Goal: Task Accomplishment & Management: Complete application form

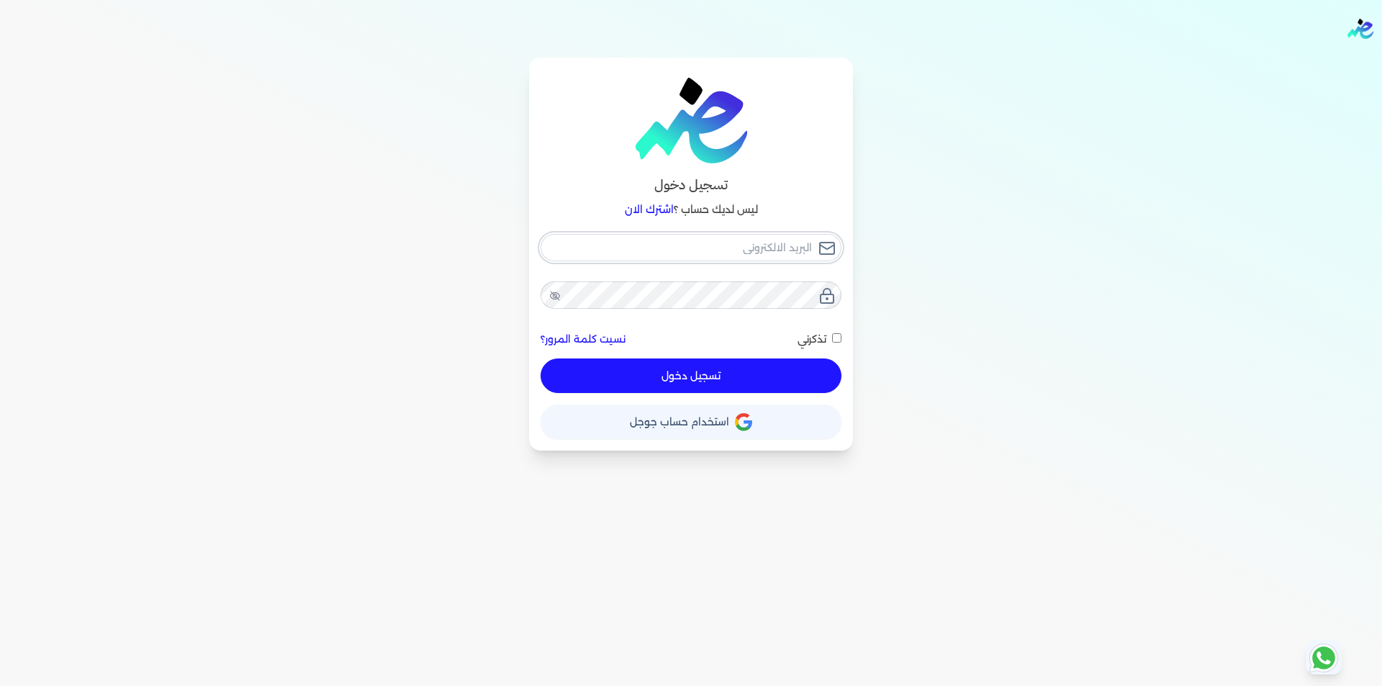
type input "[EMAIL_ADDRESS][DOMAIN_NAME]"
click at [772, 374] on button "تسجيل دخول" at bounding box center [690, 375] width 301 height 35
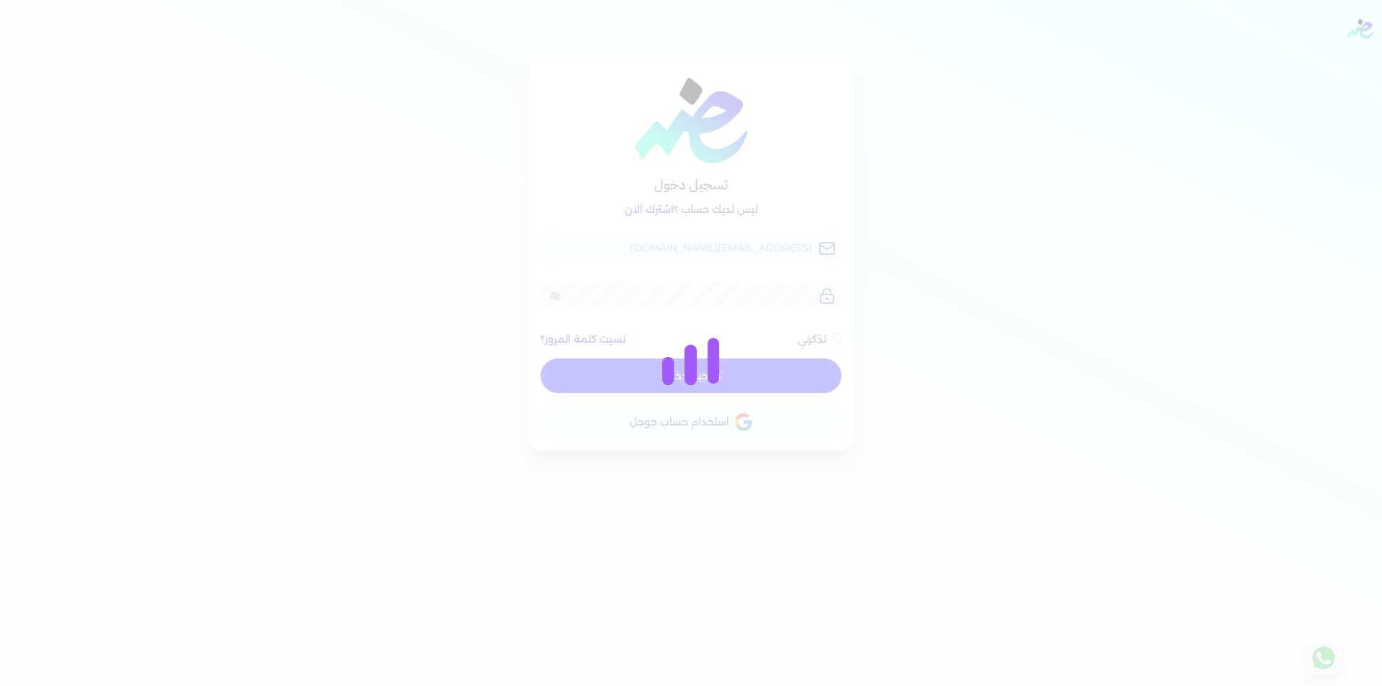
checkbox input "false"
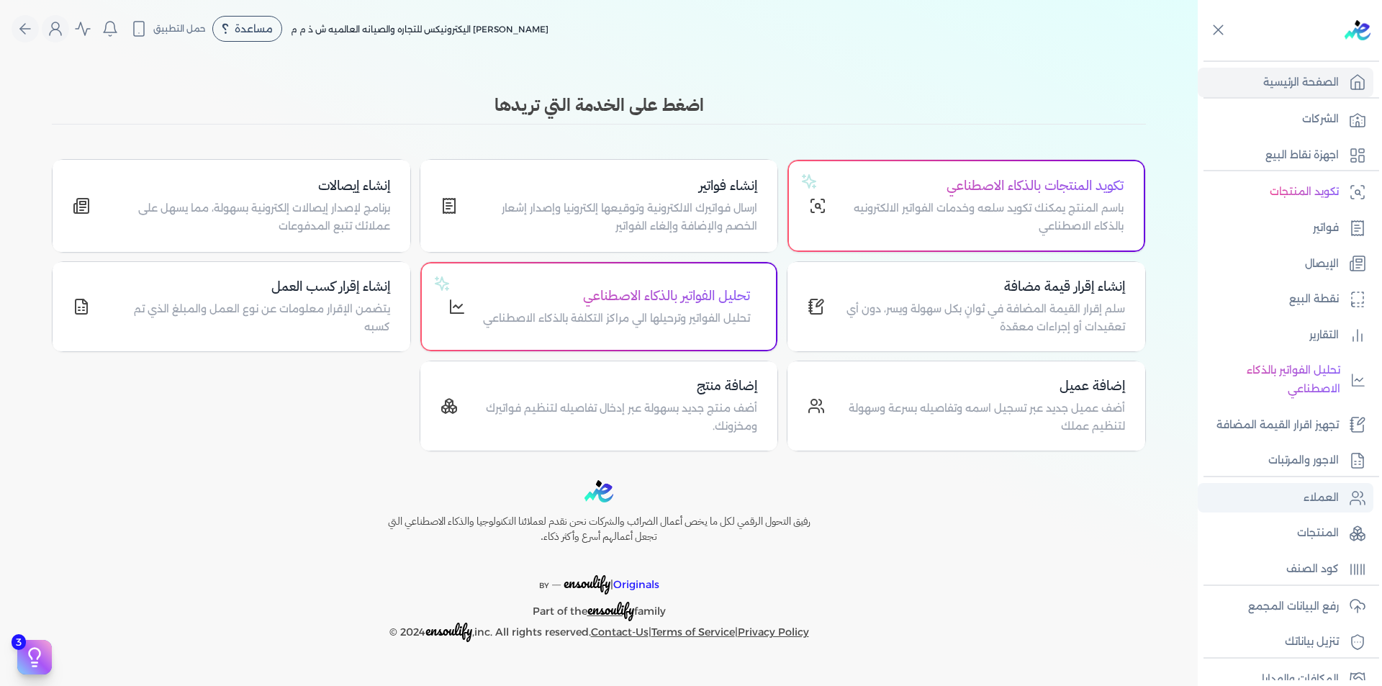
click at [1337, 489] on p "العملاء" at bounding box center [1320, 498] width 35 height 19
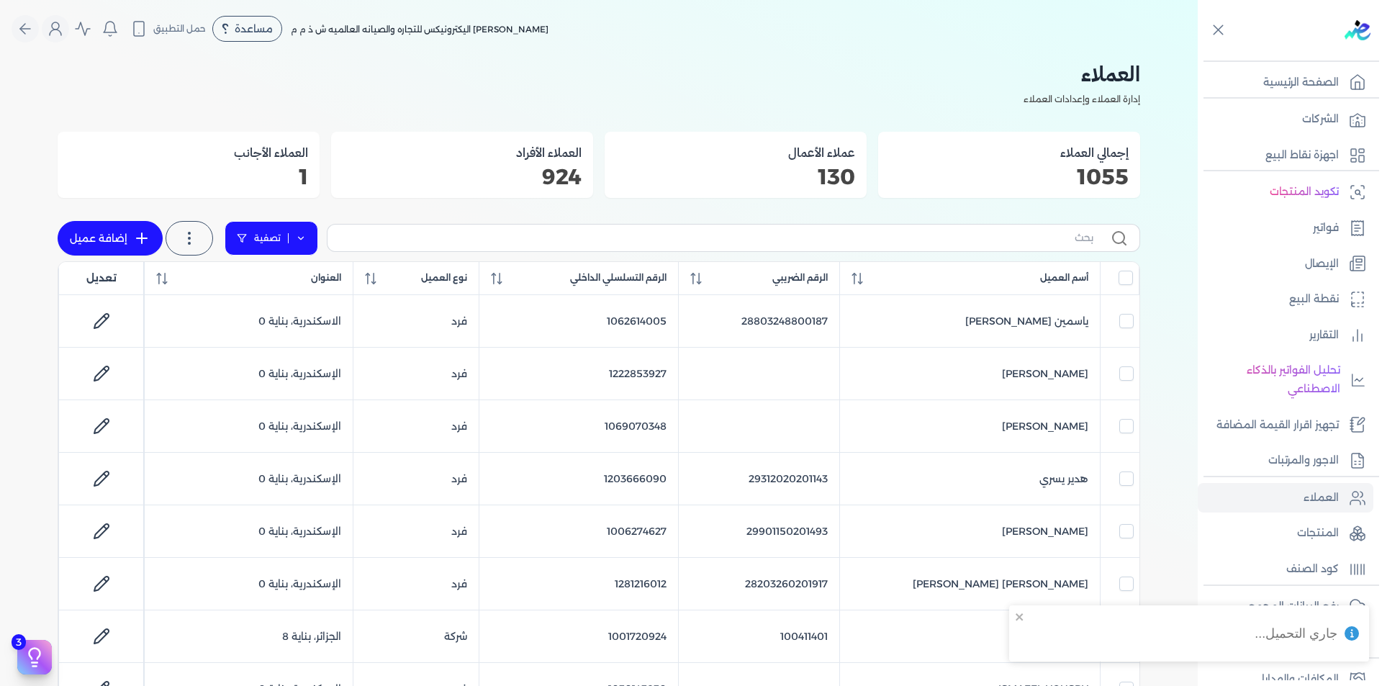
click at [312, 236] on link "تصفية" at bounding box center [272, 238] width 94 height 35
click at [291, 284] on button "اضافة تصفية" at bounding box center [281, 283] width 87 height 17
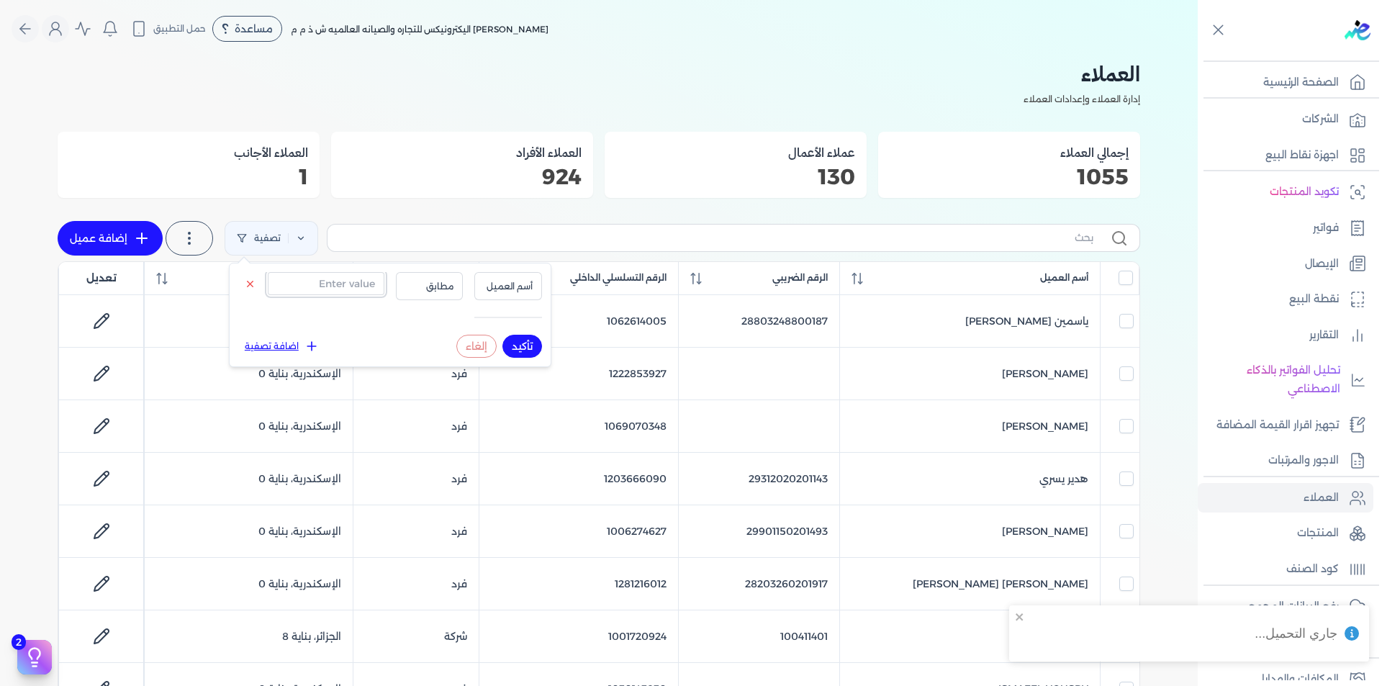
drag, startPoint x: 341, startPoint y: 286, endPoint x: 358, endPoint y: 288, distance: 16.6
click at [341, 286] on input "text" at bounding box center [326, 283] width 117 height 23
paste input "1023730606"
type input "1023730606"
click at [529, 289] on span "أسم العميل" at bounding box center [508, 286] width 49 height 13
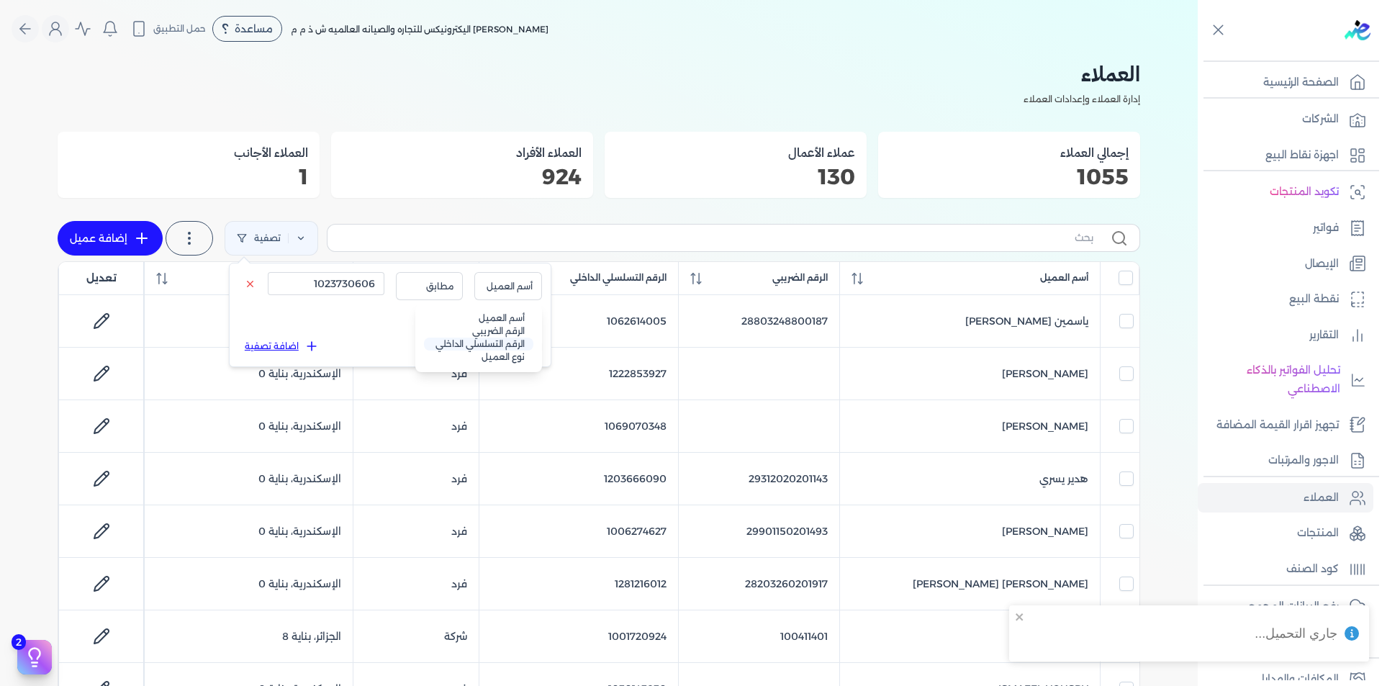
click at [517, 348] on li "الرقم التسلسلي الداخلي" at bounding box center [478, 344] width 109 height 13
click at [521, 336] on button "تأكيد" at bounding box center [522, 346] width 40 height 23
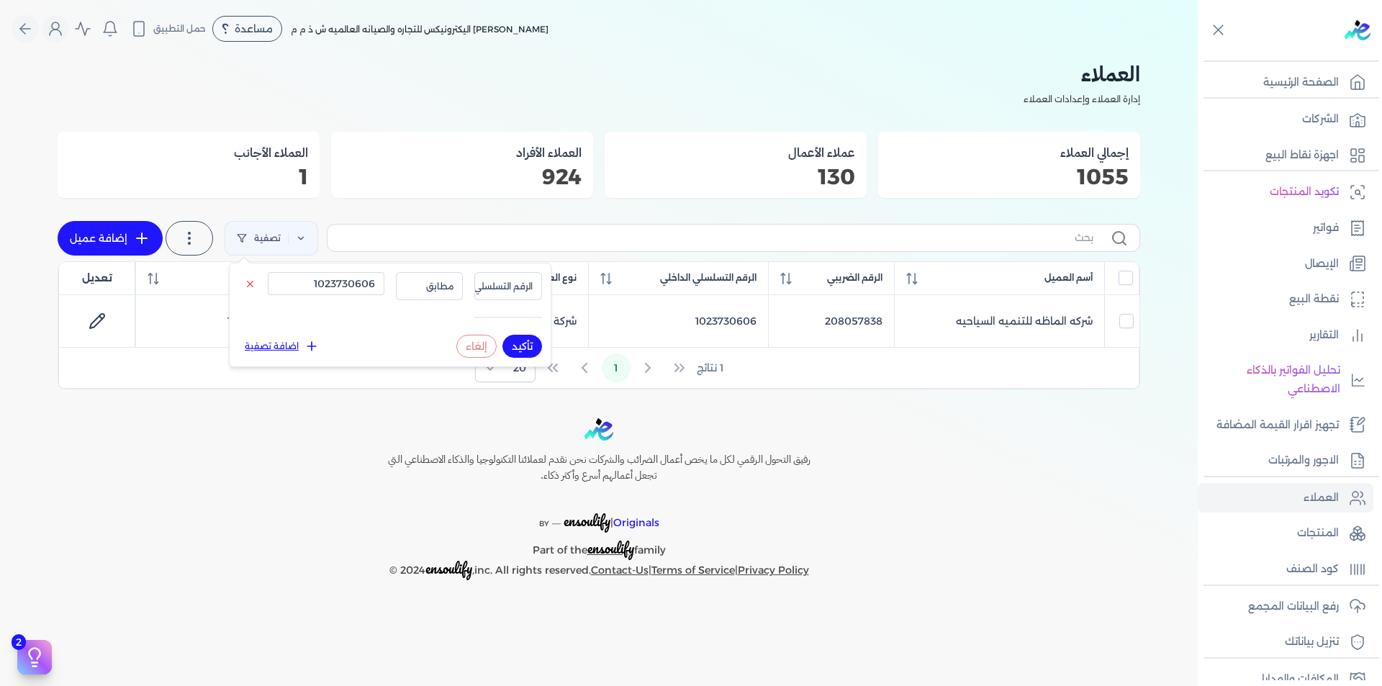
click at [108, 237] on link "إضافة عميل" at bounding box center [110, 238] width 105 height 35
select select "B"
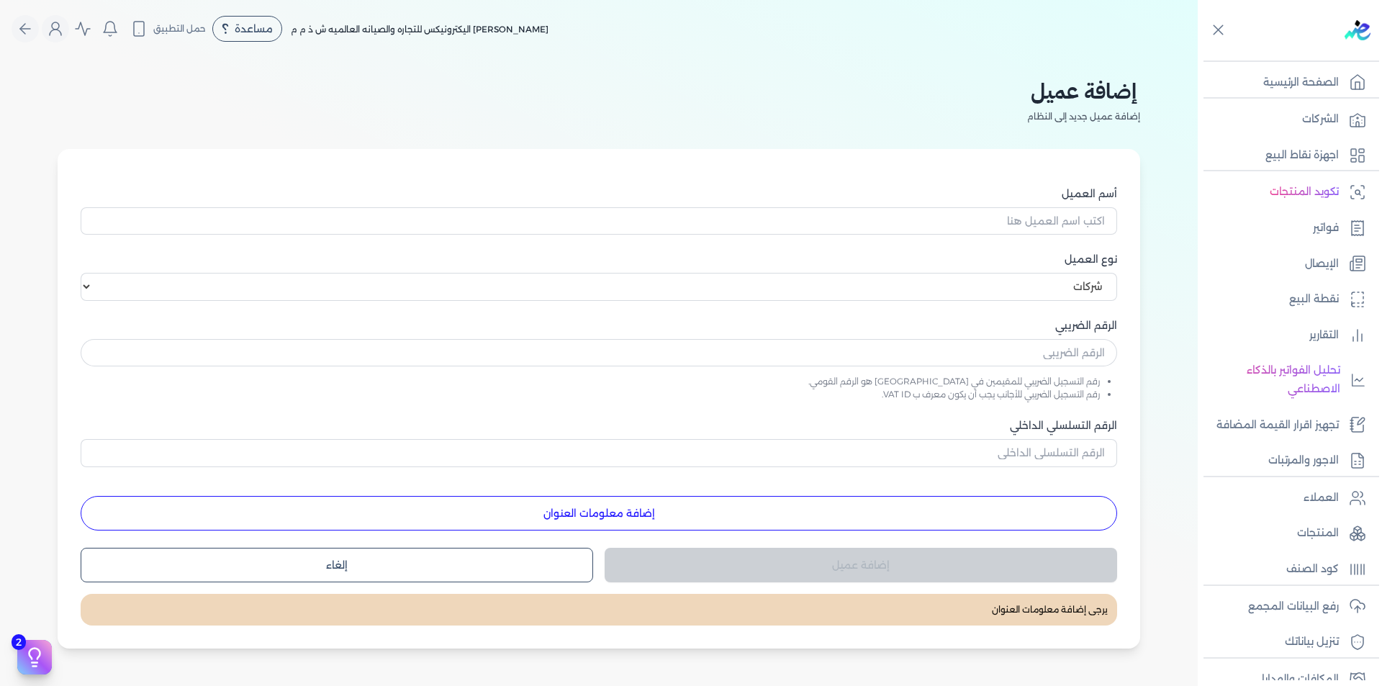
click at [1013, 236] on div "أسم العميل نوع العميل اختر نوع العميل شركات أفراد أجنبي الرقم الضريبي رقم التسج…" at bounding box center [599, 358] width 1036 height 344
click at [1087, 445] on input "الرقم التسلسلي الداخلي" at bounding box center [599, 452] width 1036 height 27
paste input "1223657693"
type input "1223657693"
click at [1074, 350] on input "text" at bounding box center [599, 352] width 1036 height 27
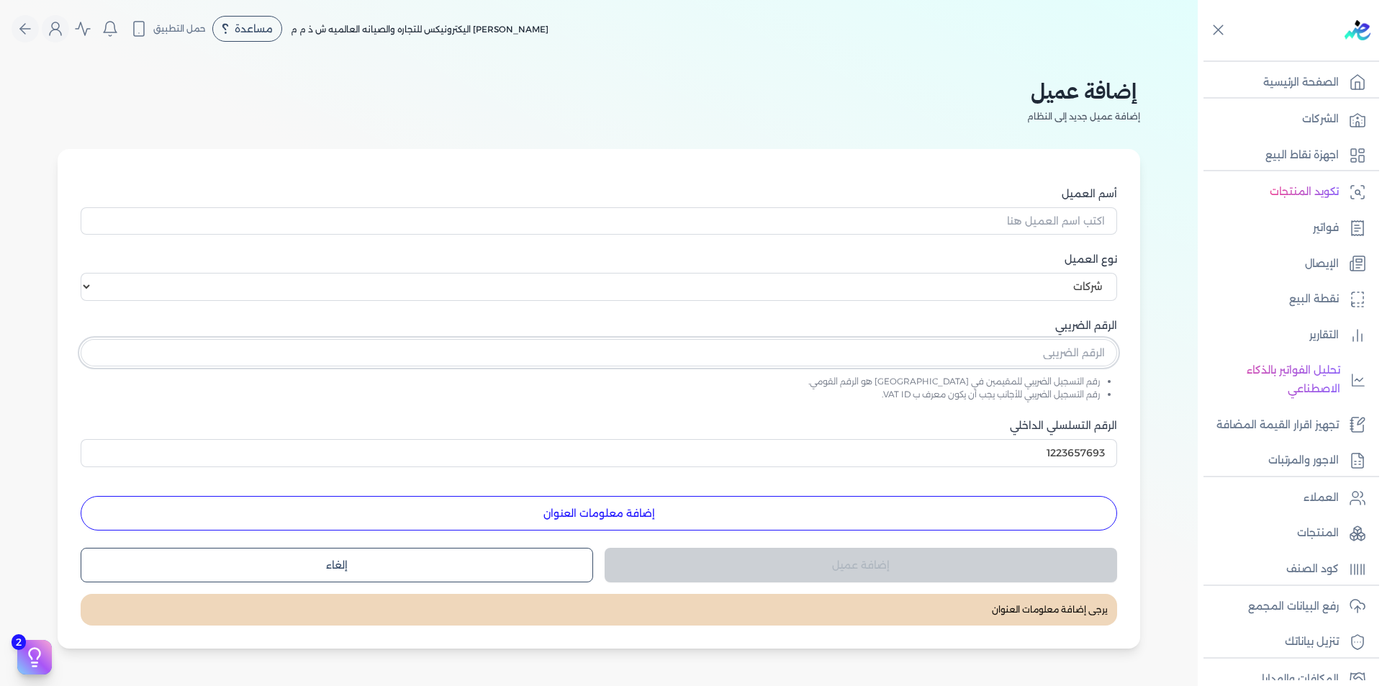
paste input "667642498"
type input "667642498"
click at [1064, 225] on input "أسم العميل" at bounding box center [599, 220] width 1036 height 27
paste input "شركة جلوبال للاجهزة الرياضية"
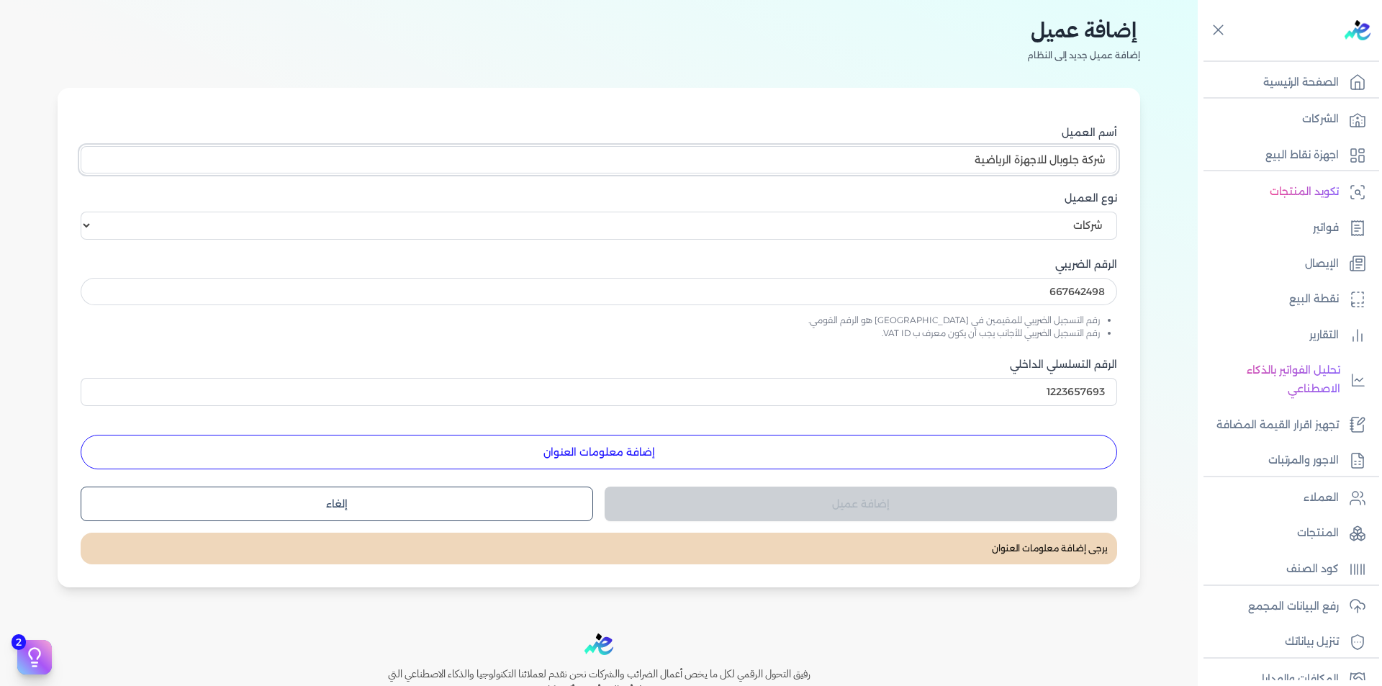
scroll to position [144, 0]
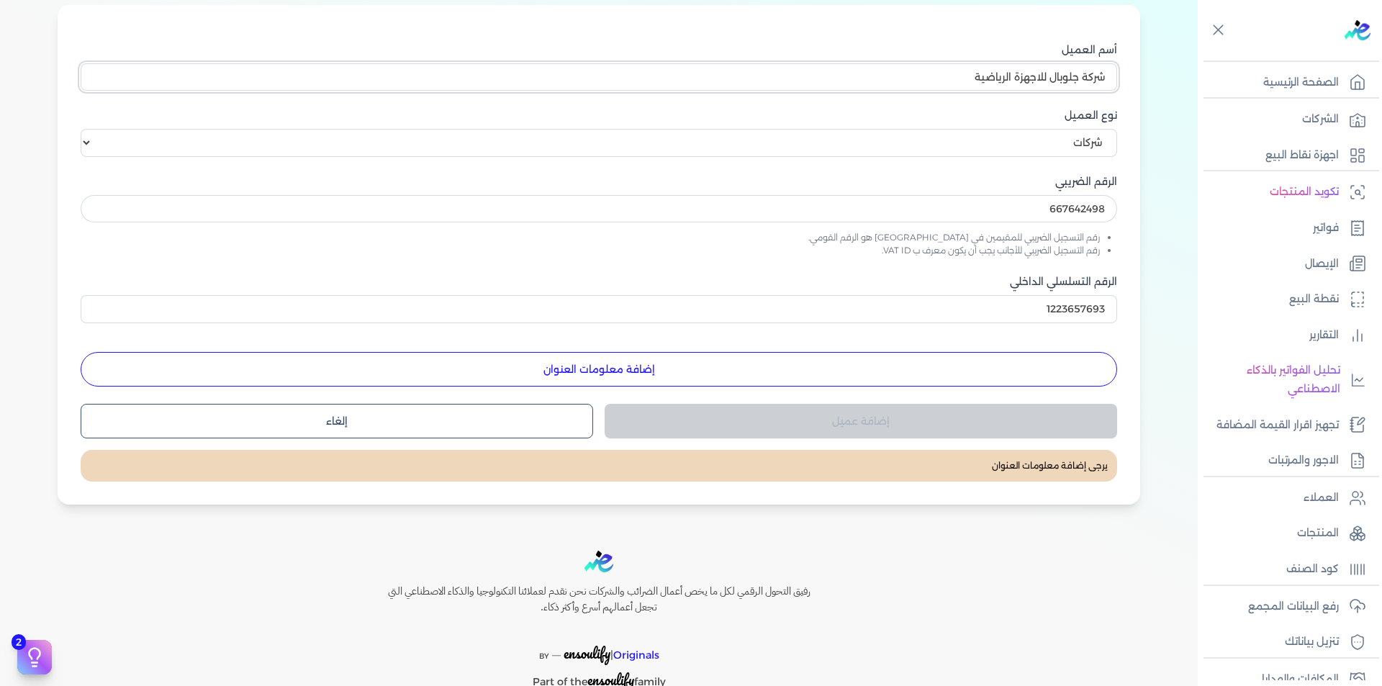
type input "شركة جلوبال للاجهزة الرياضية"
click at [845, 364] on button "إضافة معلومات العنوان" at bounding box center [599, 369] width 1036 height 35
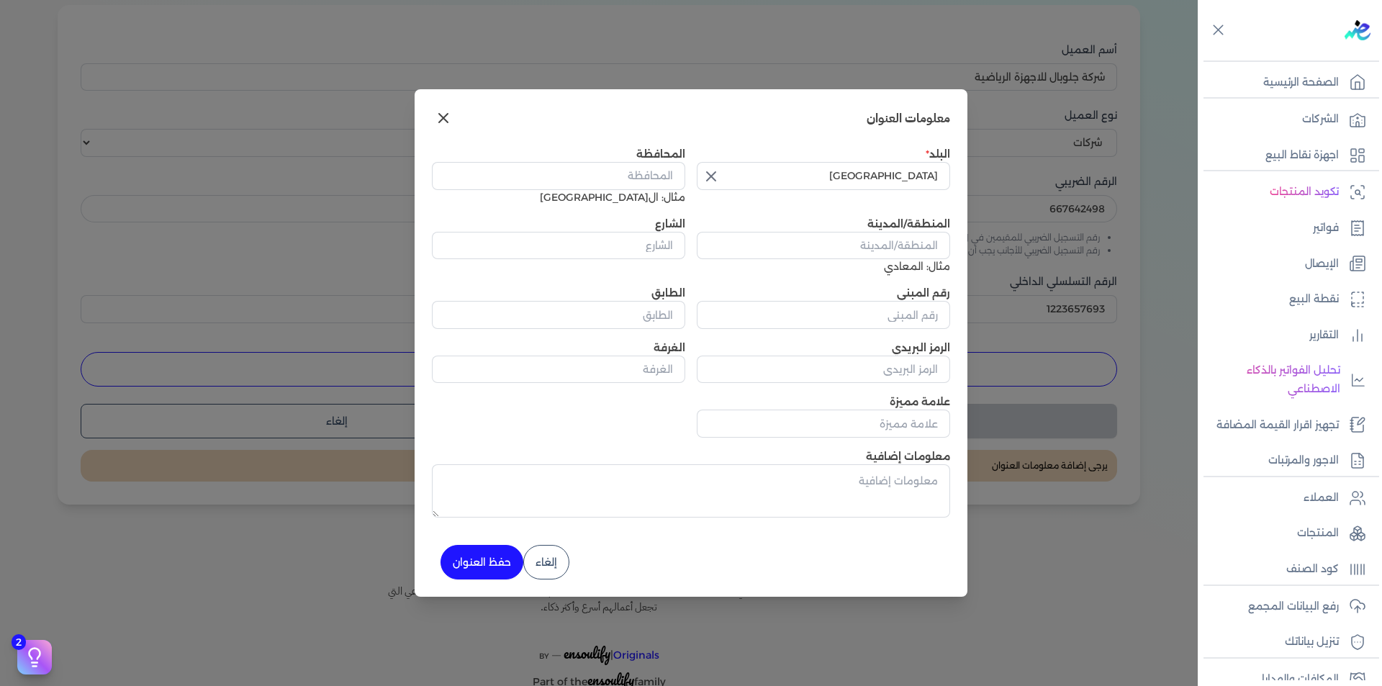
click at [713, 177] on icon "button" at bounding box center [710, 176] width 17 height 17
click at [856, 182] on input "text" at bounding box center [823, 175] width 253 height 27
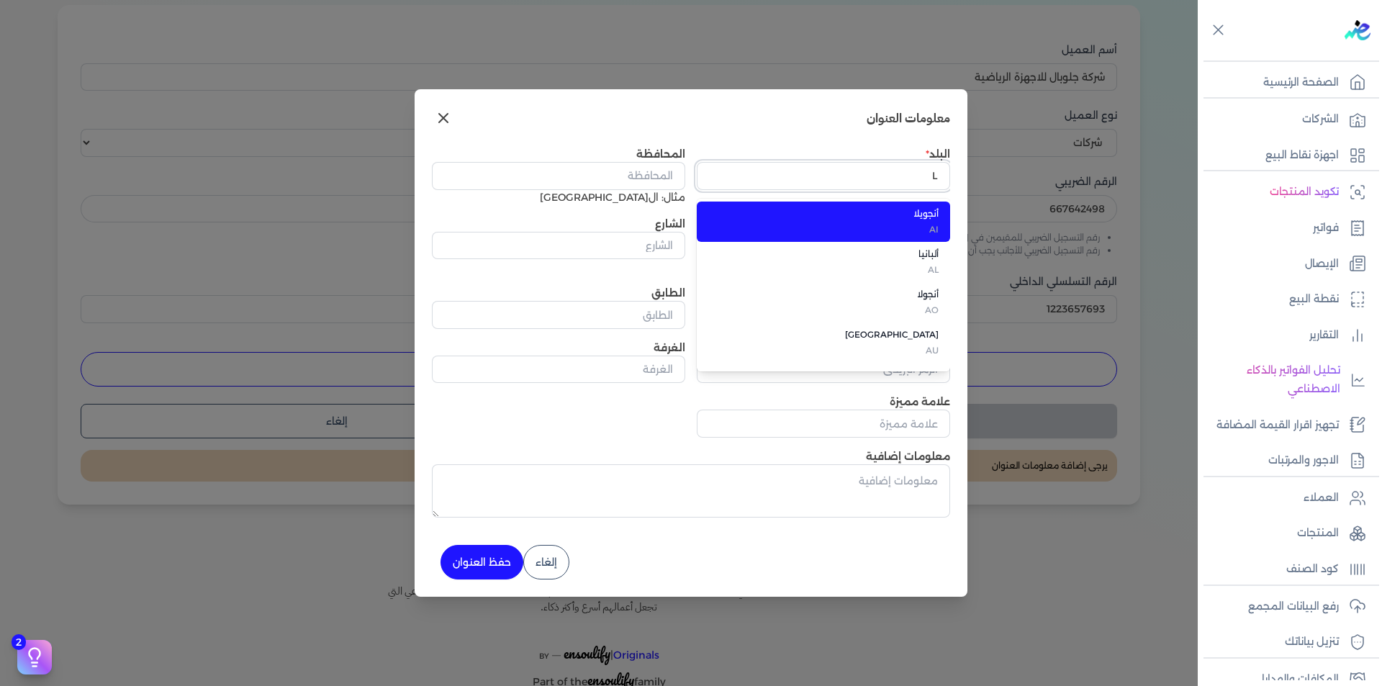
click at [928, 177] on input "L" at bounding box center [823, 175] width 253 height 27
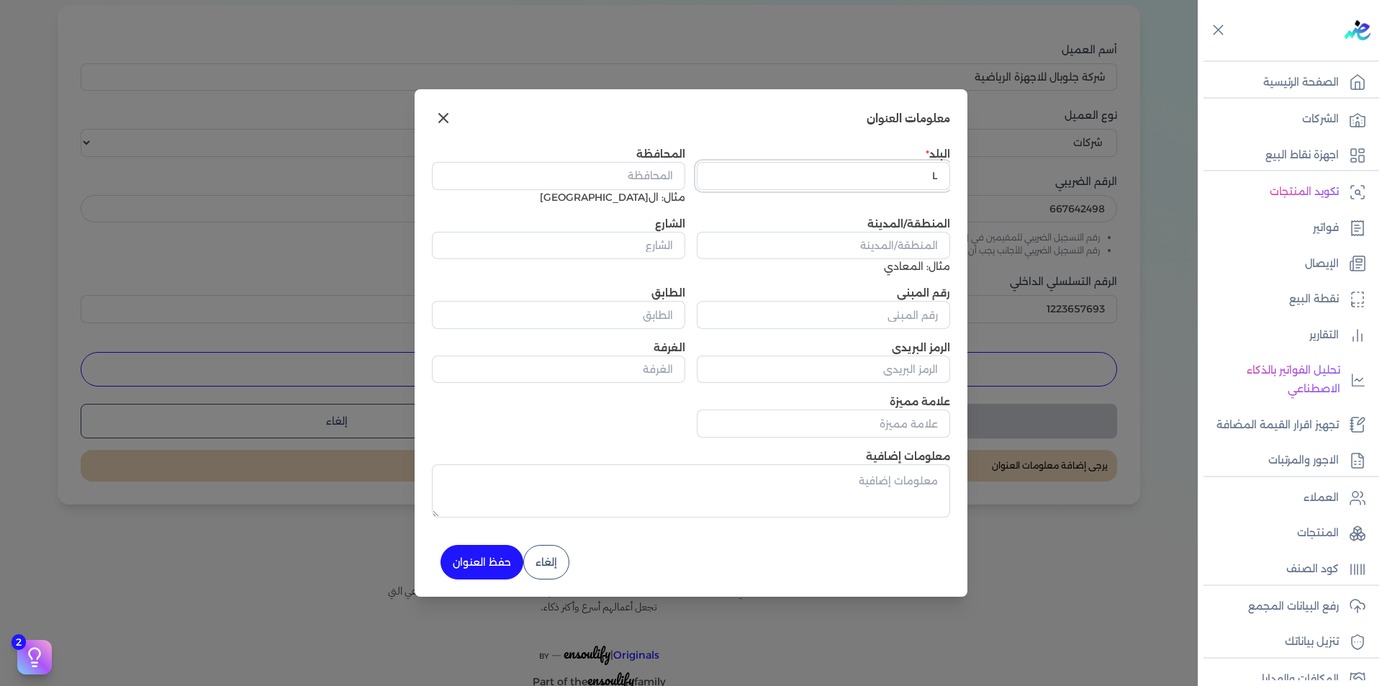
click at [928, 177] on input "L" at bounding box center [823, 175] width 253 height 27
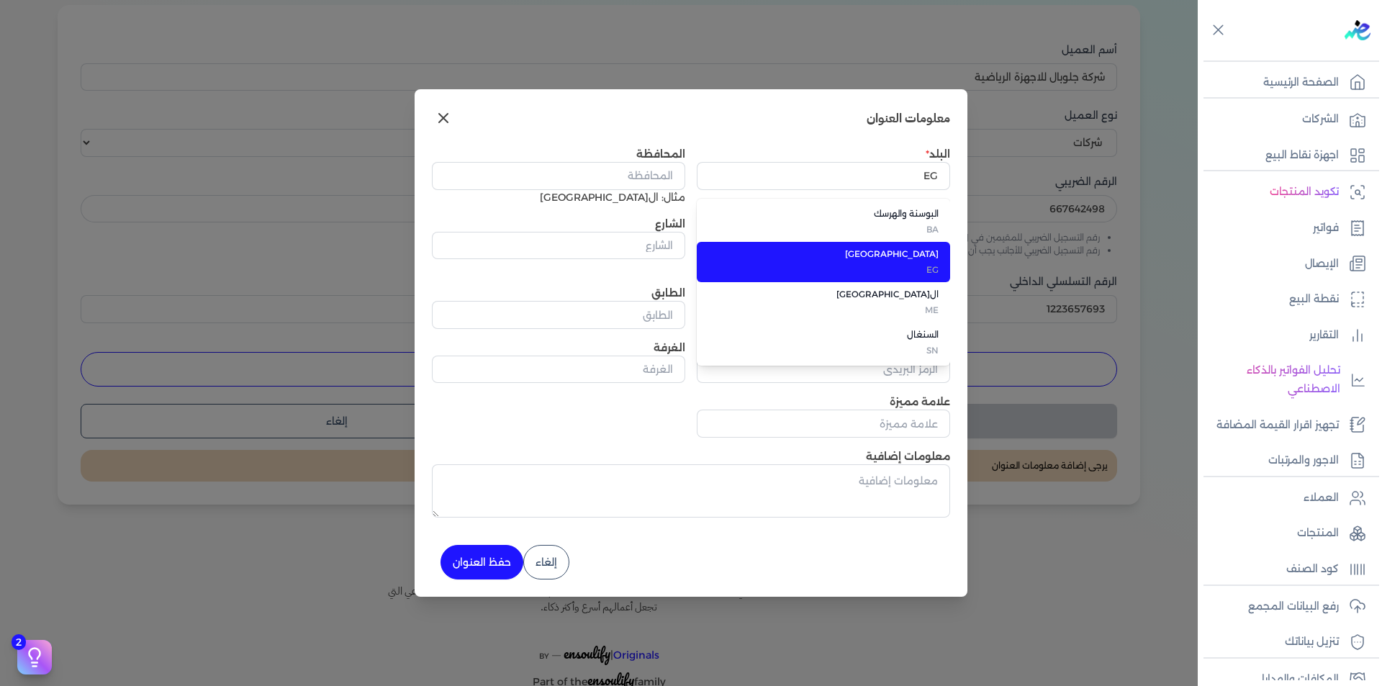
click at [926, 266] on span "EG" at bounding box center [831, 269] width 213 height 13
type input "[GEOGRAPHIC_DATA]"
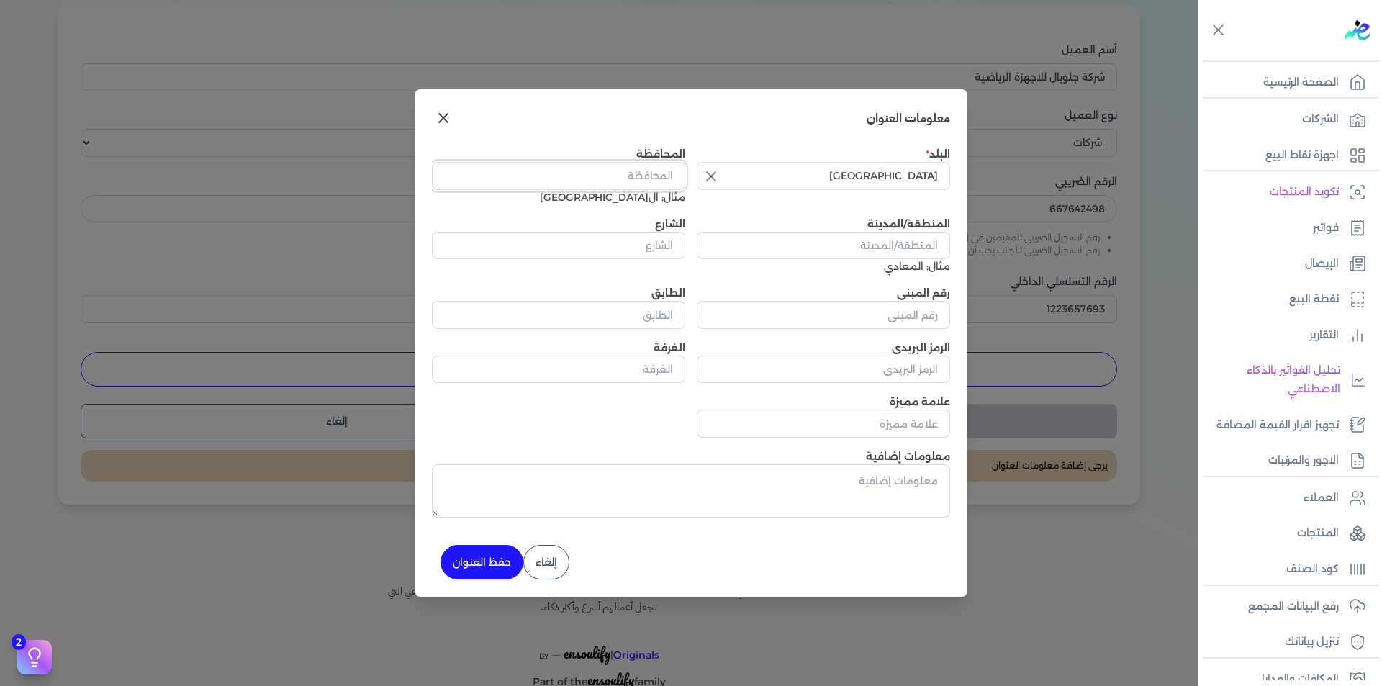
click at [657, 178] on input "المحافظة" at bounding box center [558, 175] width 253 height 27
paste input "ال[GEOGRAPHIC_DATA]"
type input "ال[GEOGRAPHIC_DATA]"
click at [836, 254] on input "المنطقة/المدينة" at bounding box center [823, 245] width 253 height 27
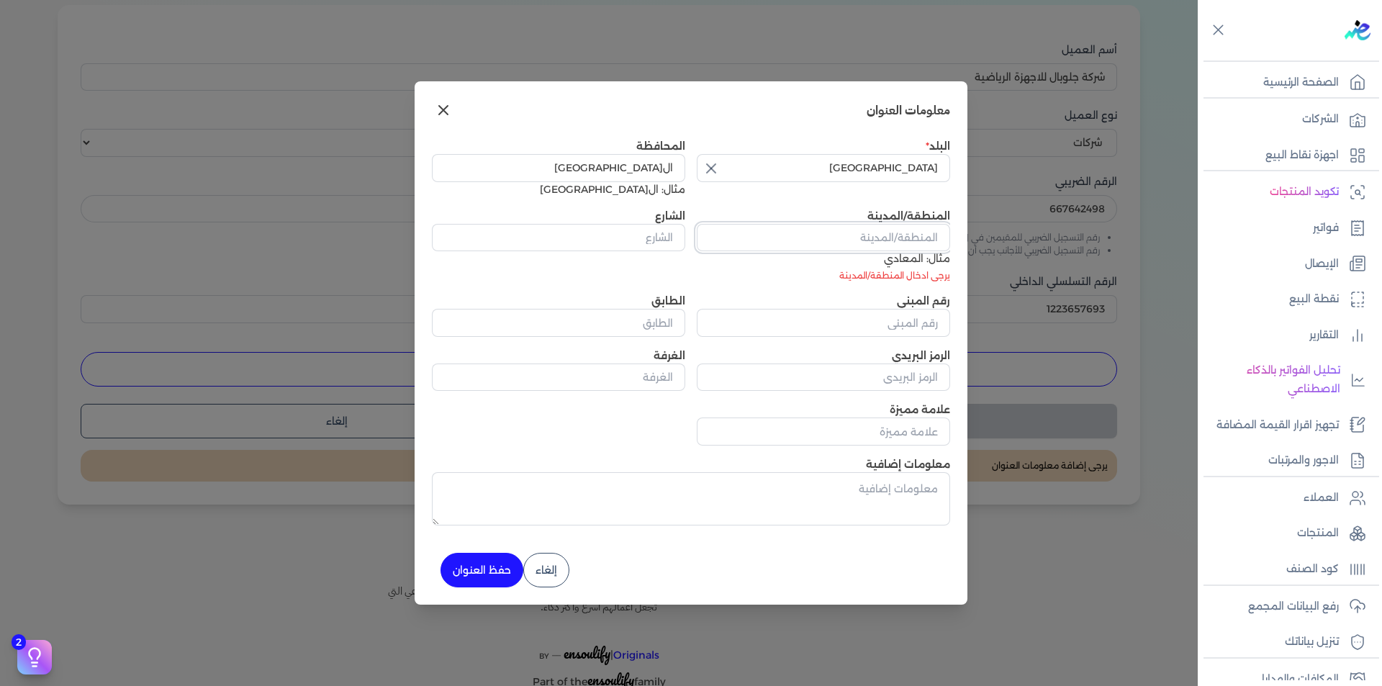
click at [773, 243] on input "المنطقة/المدينة" at bounding box center [823, 237] width 253 height 27
paste input "قسم الازبكية"
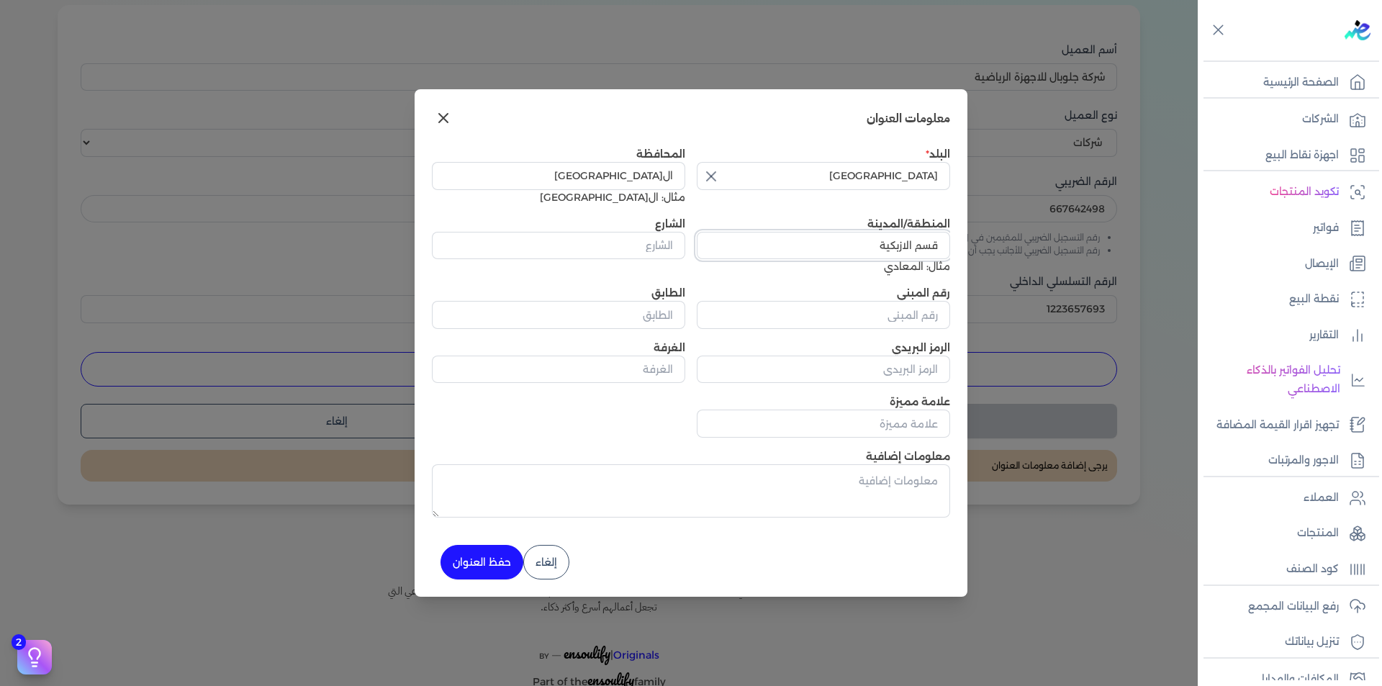
type input "قسم الازبكية"
click at [646, 256] on input "الشارع" at bounding box center [558, 245] width 253 height 27
paste input "ش المروة عمارةالصفا روكسي مصرالجديدة"
type input "ش المروة عمارةالصفا روكسي مصرالجديدة"
click at [892, 314] on input "رقم المبنى" at bounding box center [823, 314] width 253 height 27
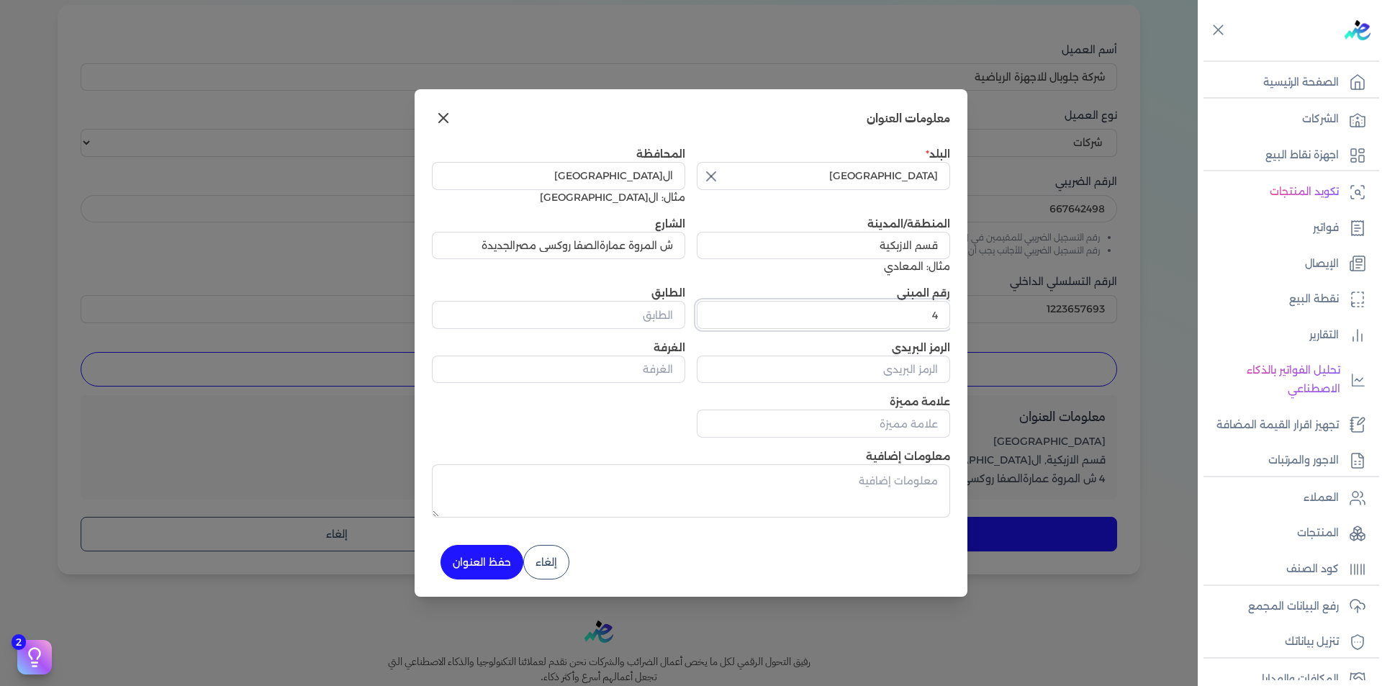
type input "4"
click at [494, 567] on button "حفظ العنوان" at bounding box center [481, 562] width 83 height 35
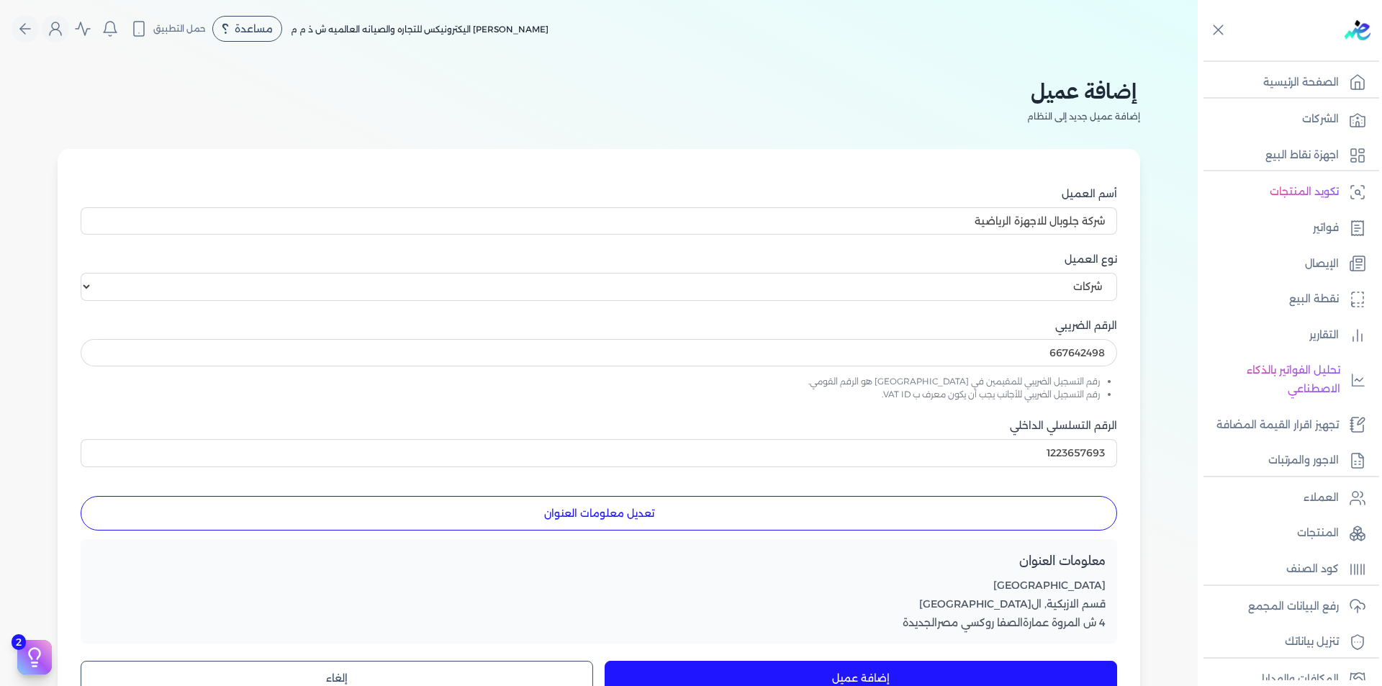
scroll to position [216, 0]
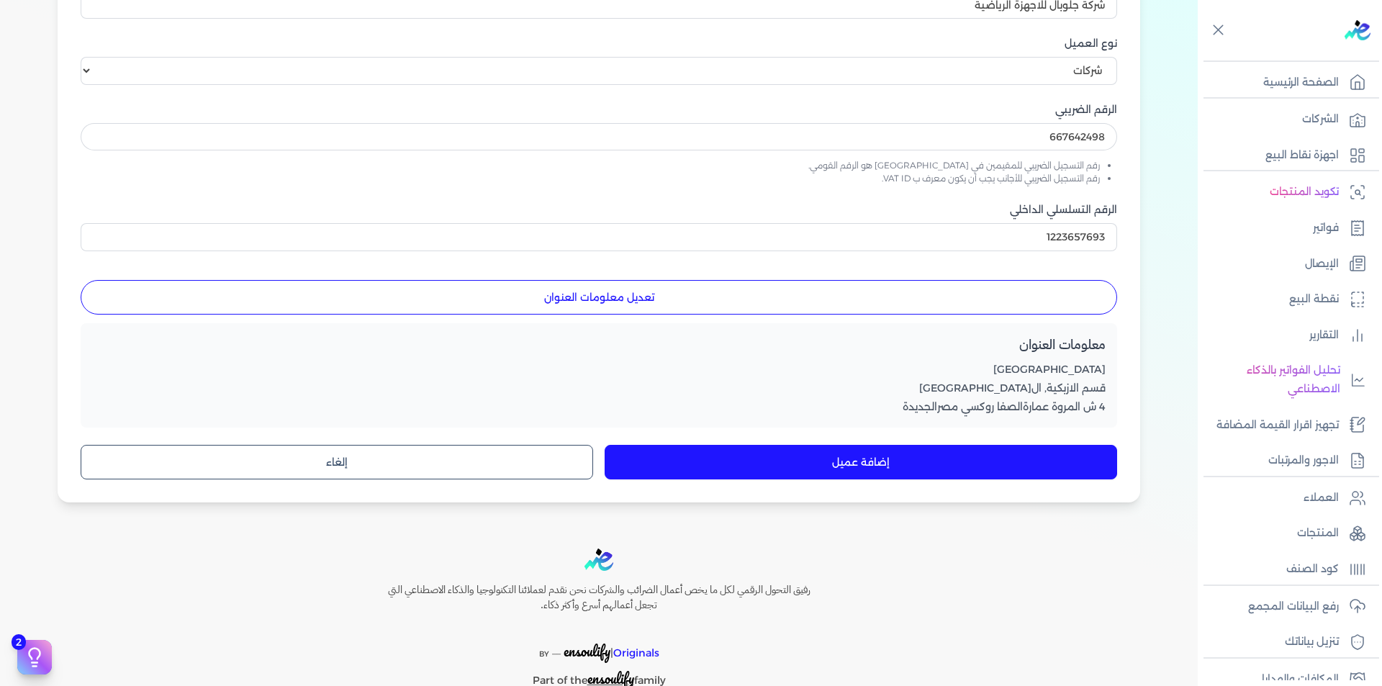
click at [880, 471] on button "إضافة عميل" at bounding box center [860, 462] width 512 height 35
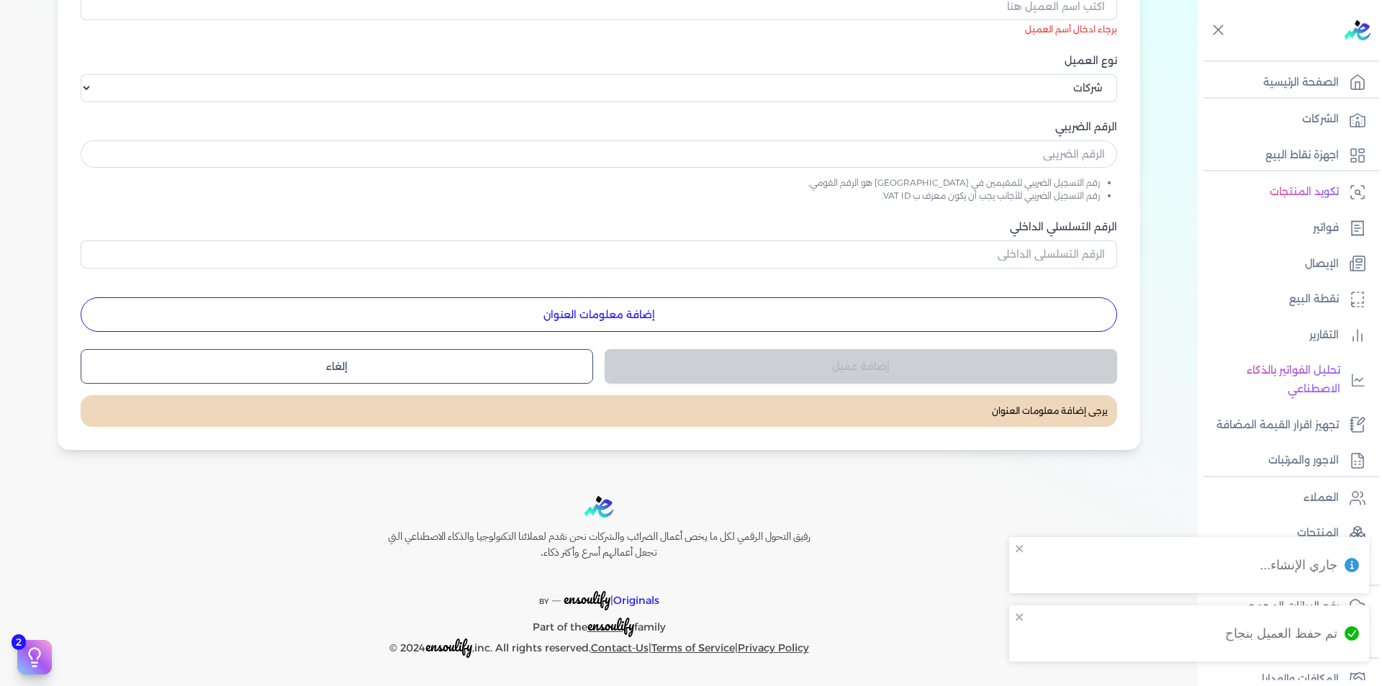
scroll to position [214, 0]
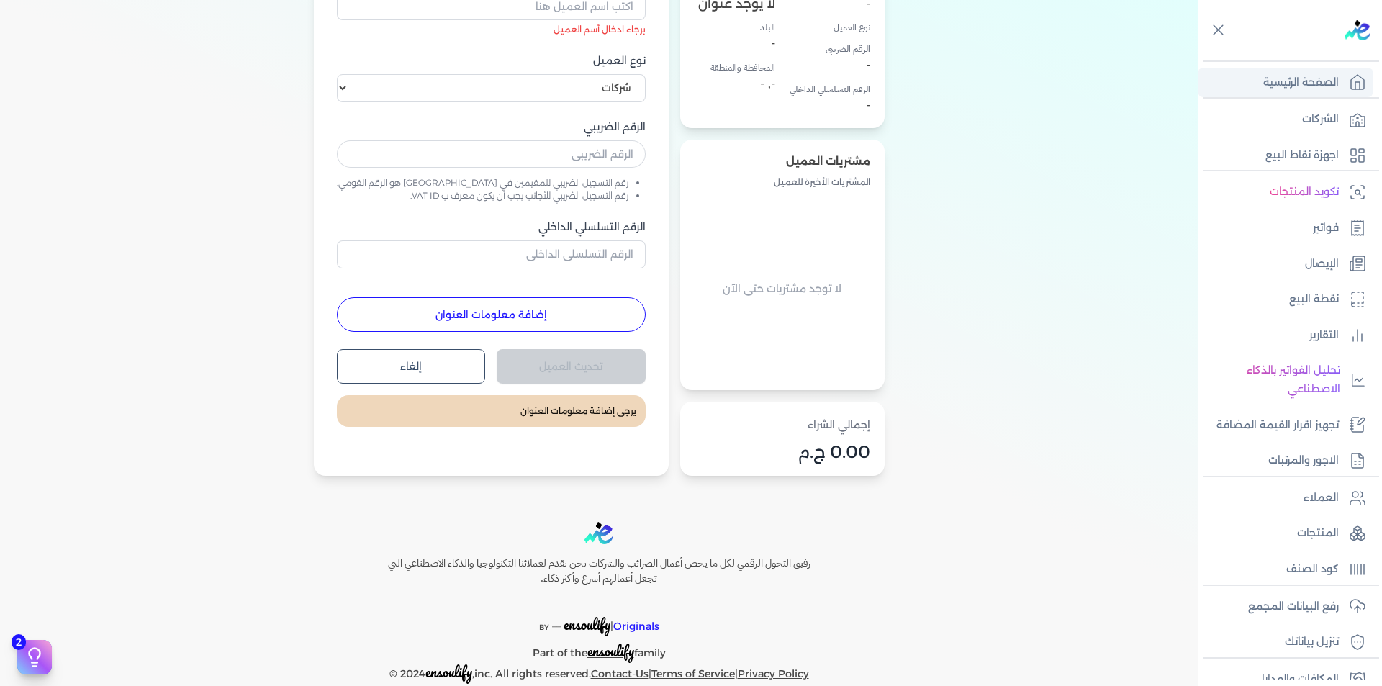
click at [1310, 80] on p "الصفحة الرئيسية" at bounding box center [1301, 82] width 76 height 19
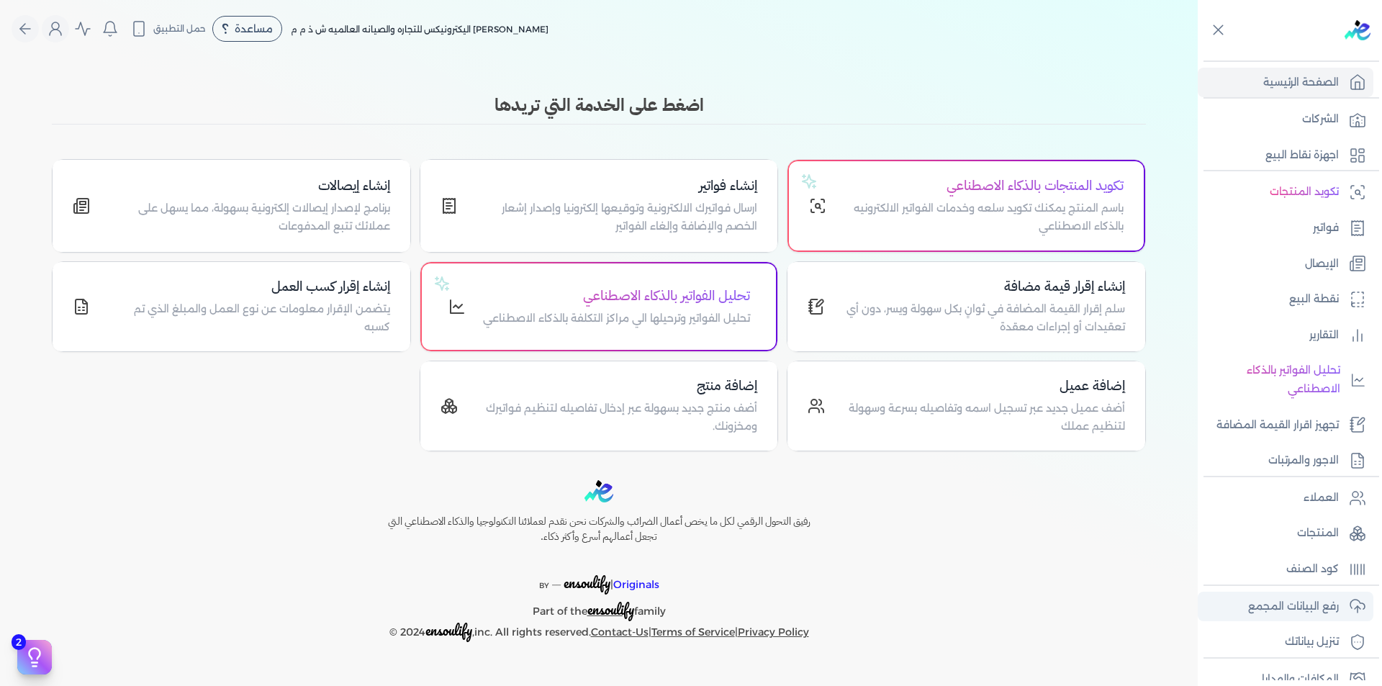
click at [1327, 610] on p "رفع البيانات المجمع" at bounding box center [1293, 606] width 91 height 19
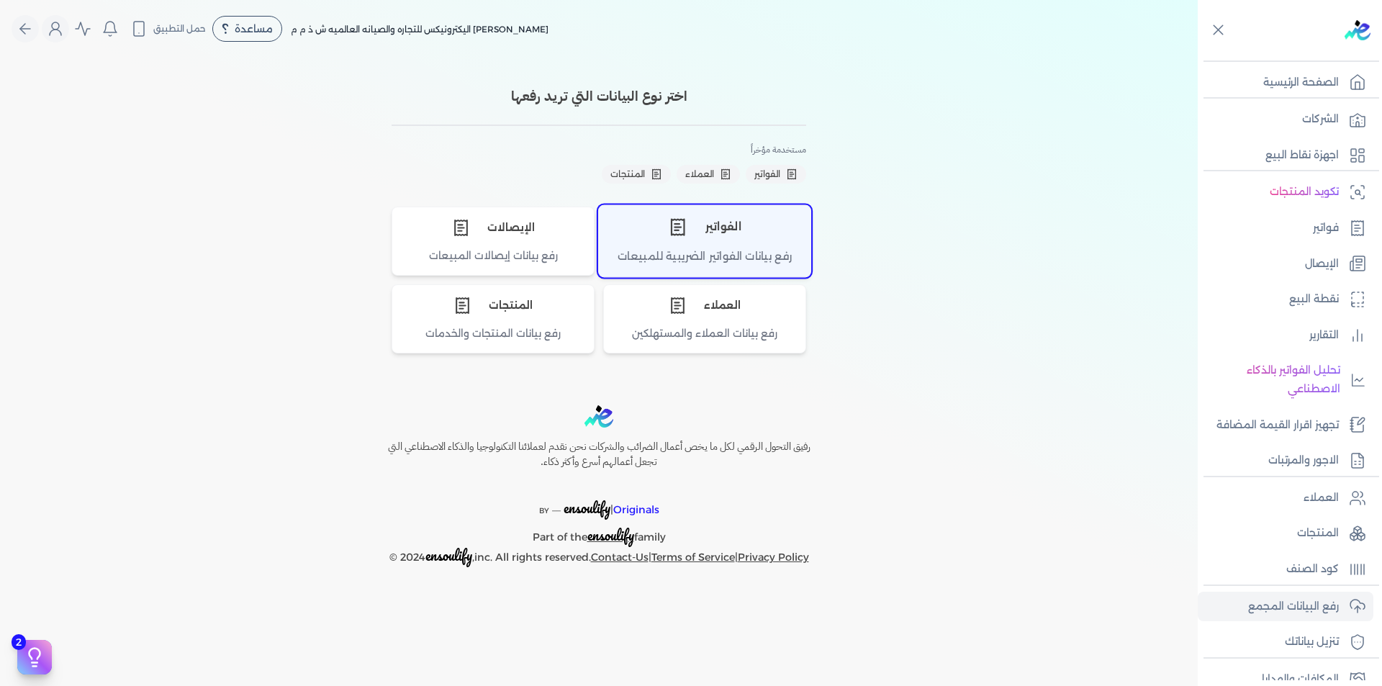
click at [733, 246] on div "الفواتير" at bounding box center [705, 226] width 212 height 43
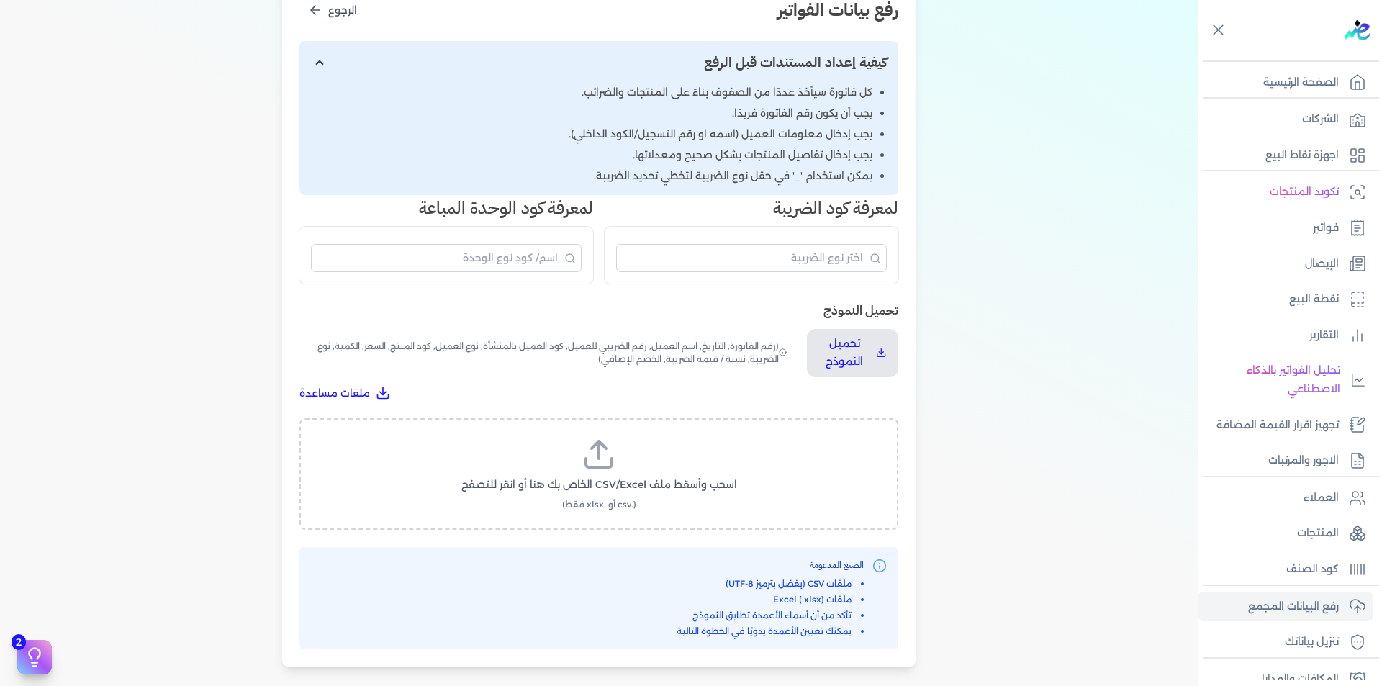
scroll to position [288, 0]
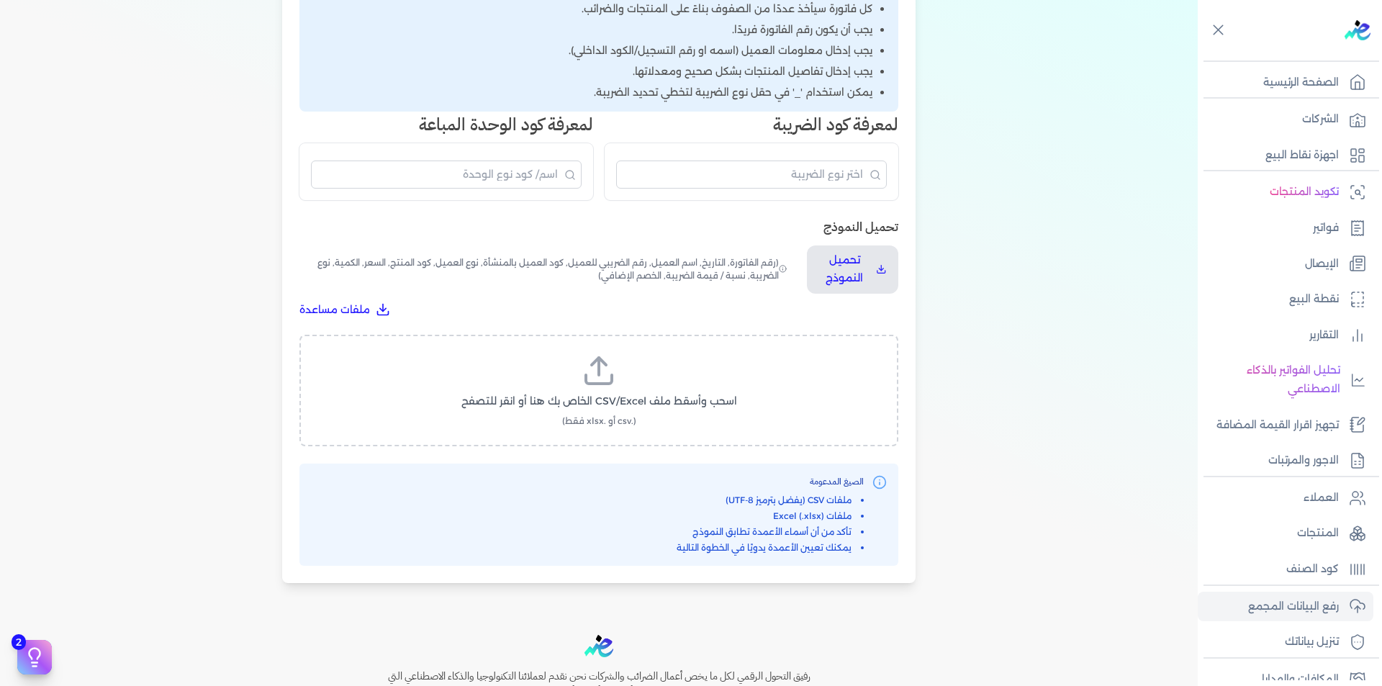
click at [606, 364] on polyline at bounding box center [599, 361] width 14 height 7
click at [0, 0] on input "اسحب وأسقط ملف CSV/Excel الخاص بك هنا أو انقر للتصفح (.csv أو .xlsx فقط)" at bounding box center [0, 0] width 0 height 0
click at [632, 415] on span "تحميل الملف" at bounding box center [642, 414] width 60 height 15
select select "رقم الفاتورة"
select select "التاريخ"
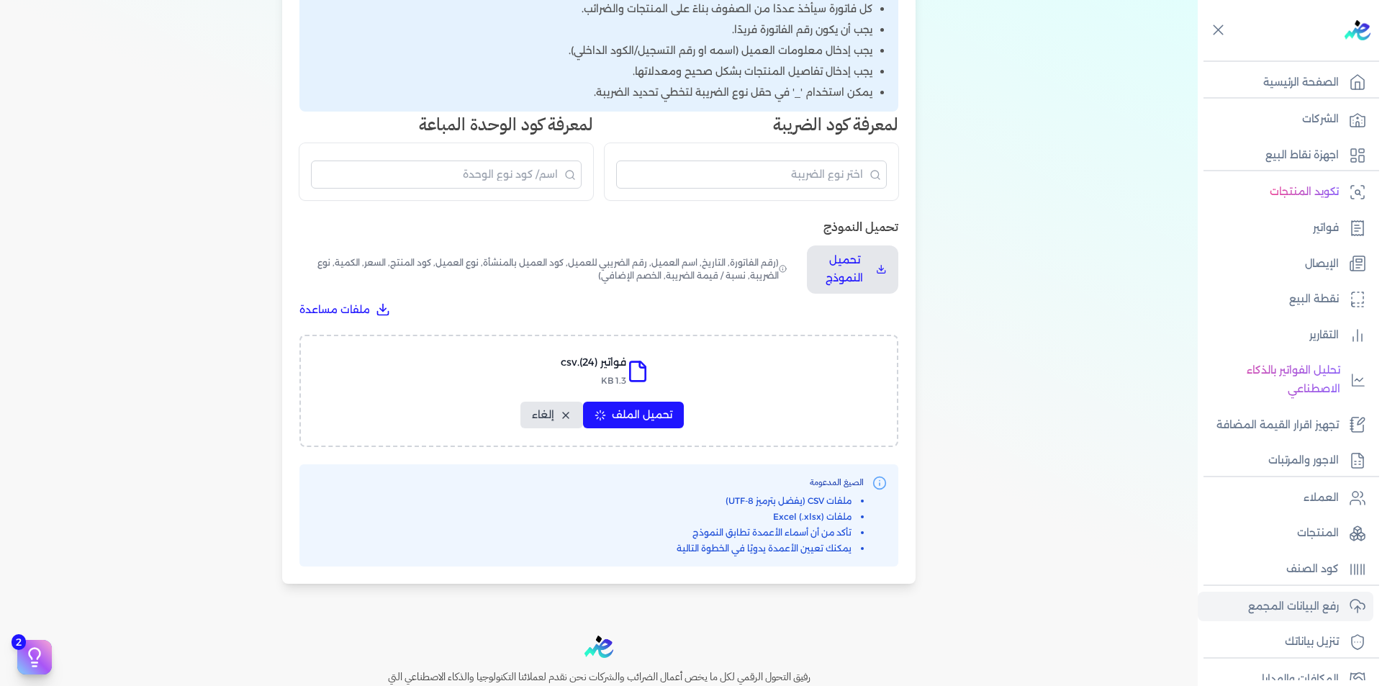
select select "أسم العميل"
select select "الرقم الضريبي"
select select "نوع العميل"
select select "الرقم التسلسلي الداخلي"
select select "وصف البند"
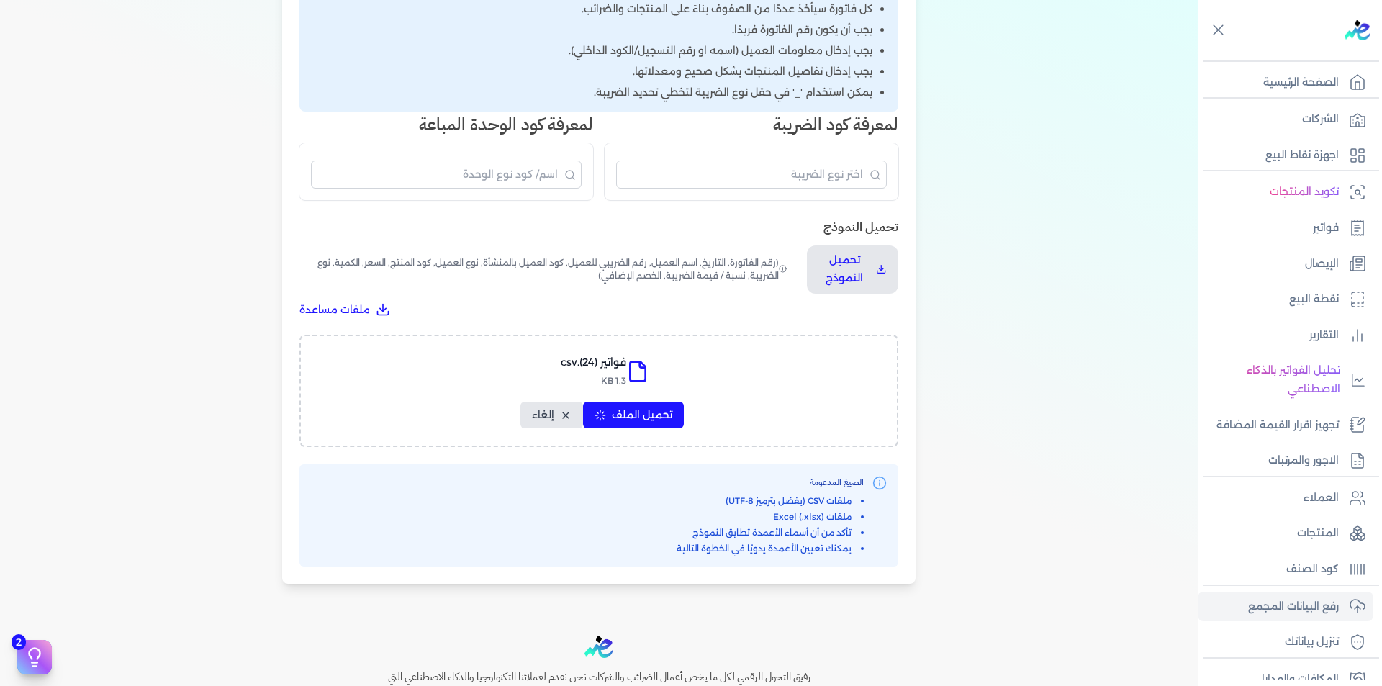
select select "سيريال المنتج"
select select "السعر"
select select "الكمية"
select select "نوع الضريبة"
select select "نسبة / قيمة الضريبة"
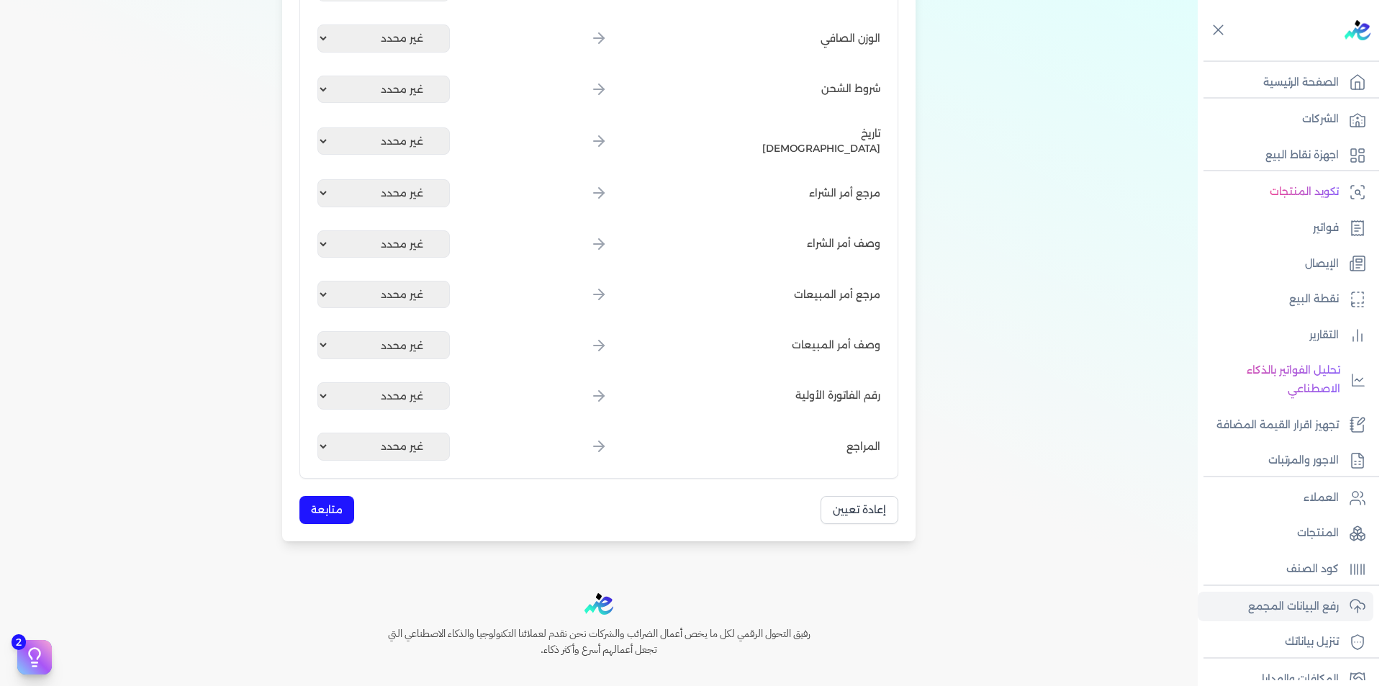
scroll to position [1678, 0]
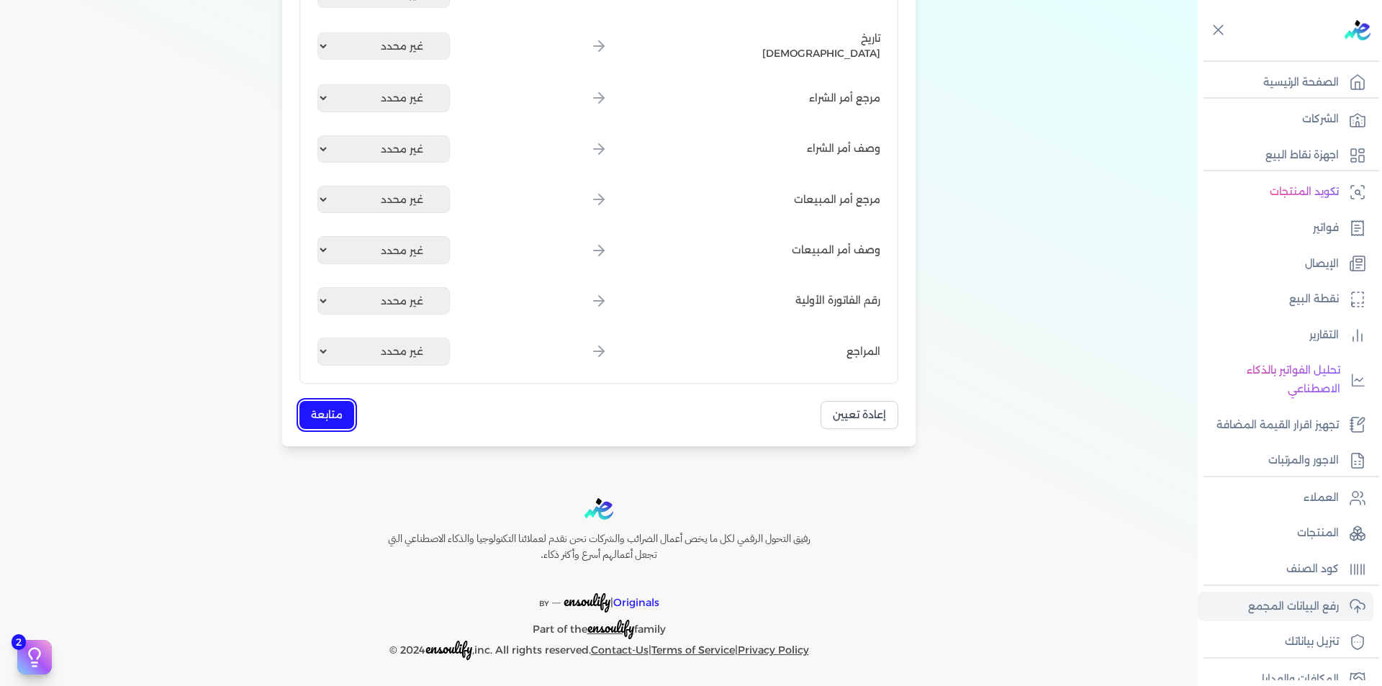
click at [337, 415] on button "متابعة" at bounding box center [326, 415] width 55 height 28
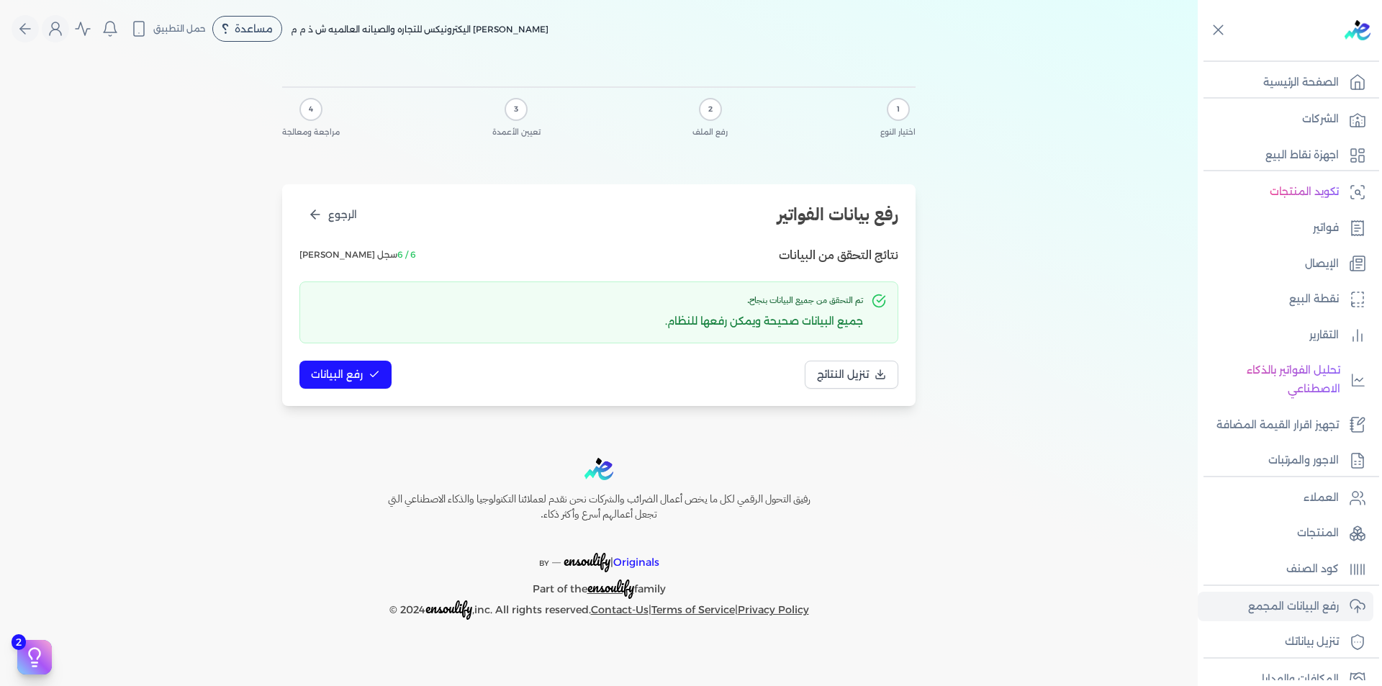
scroll to position [0, 0]
click at [360, 365] on button "رفع البيانات" at bounding box center [345, 375] width 92 height 28
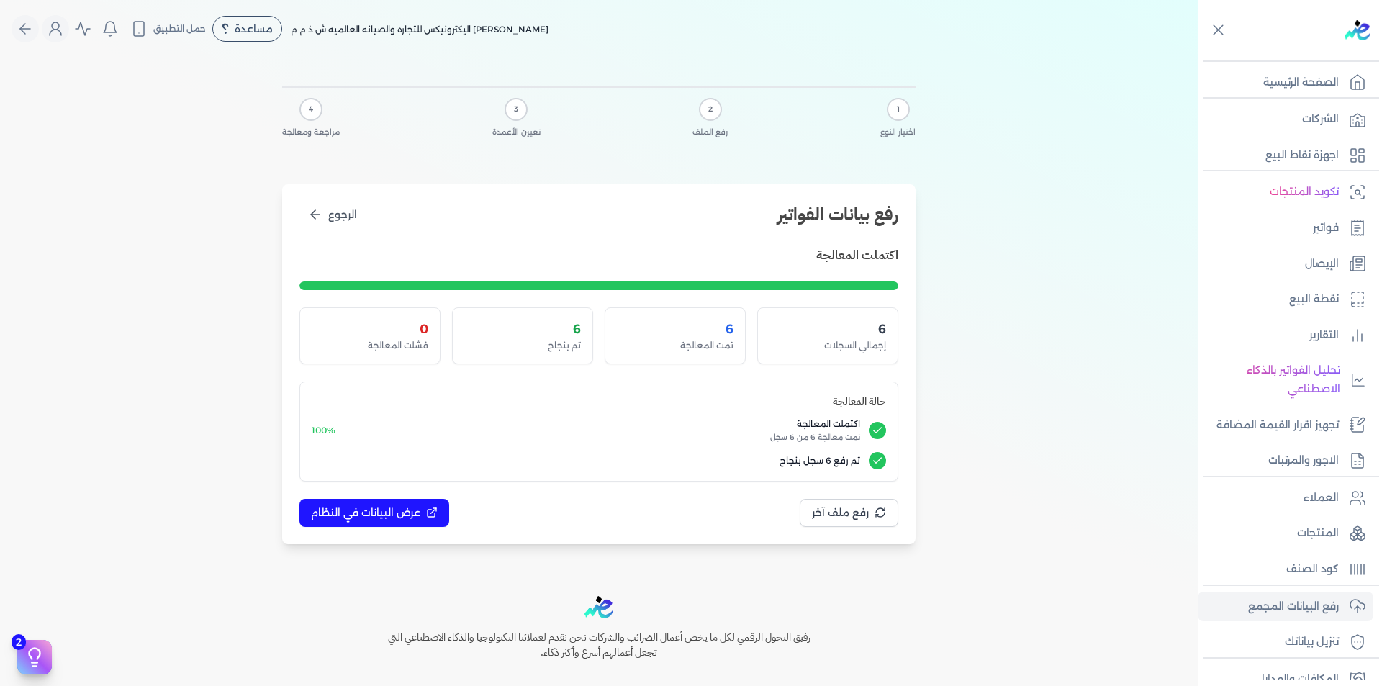
click at [1016, 247] on div "1 اختيار النوع 2 رفع الملف 3 تعيين الأعمدة 4 مراجعة ومعالجة رفع بيانات الفواتير…" at bounding box center [598, 313] width 1197 height 510
click at [1329, 88] on p "الصفحة الرئيسية" at bounding box center [1301, 82] width 76 height 19
